Goal: Task Accomplishment & Management: Manage account settings

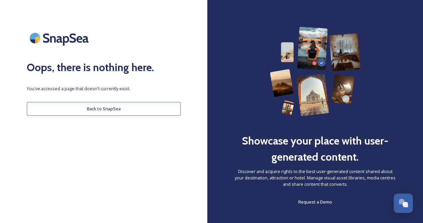
click at [126, 103] on button "Back to SnapSea" at bounding box center [104, 109] width 154 height 14
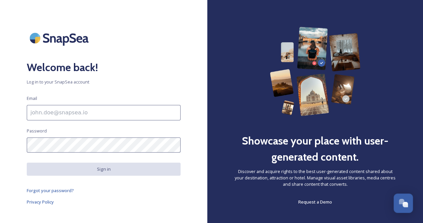
click at [121, 106] on input at bounding box center [104, 112] width 154 height 15
type input "aalshouli@visitdetroit.com"
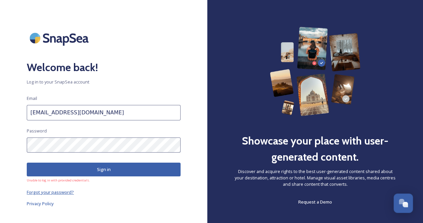
click at [62, 192] on span "Forgot your password?" at bounding box center [50, 192] width 47 height 6
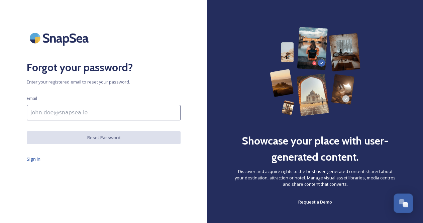
click at [88, 115] on input at bounding box center [104, 112] width 154 height 15
type input "aalshouli@visitdetroit.com"
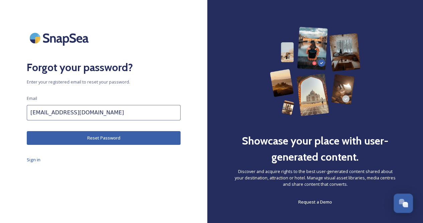
click at [91, 136] on button "Reset Password" at bounding box center [104, 138] width 154 height 14
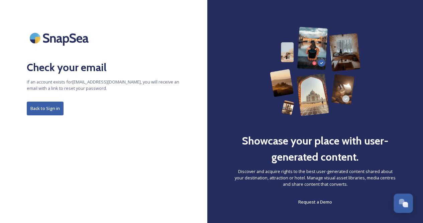
click at [54, 111] on button "Back to Sign in" at bounding box center [45, 108] width 37 height 14
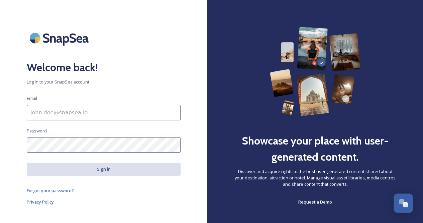
click at [93, 106] on input at bounding box center [104, 112] width 154 height 15
click at [135, 93] on div "Welcome back! Log in to your SnapSea account Email Password Sign in Forgot your…" at bounding box center [104, 111] width 208 height 169
